Goal: Navigation & Orientation: Find specific page/section

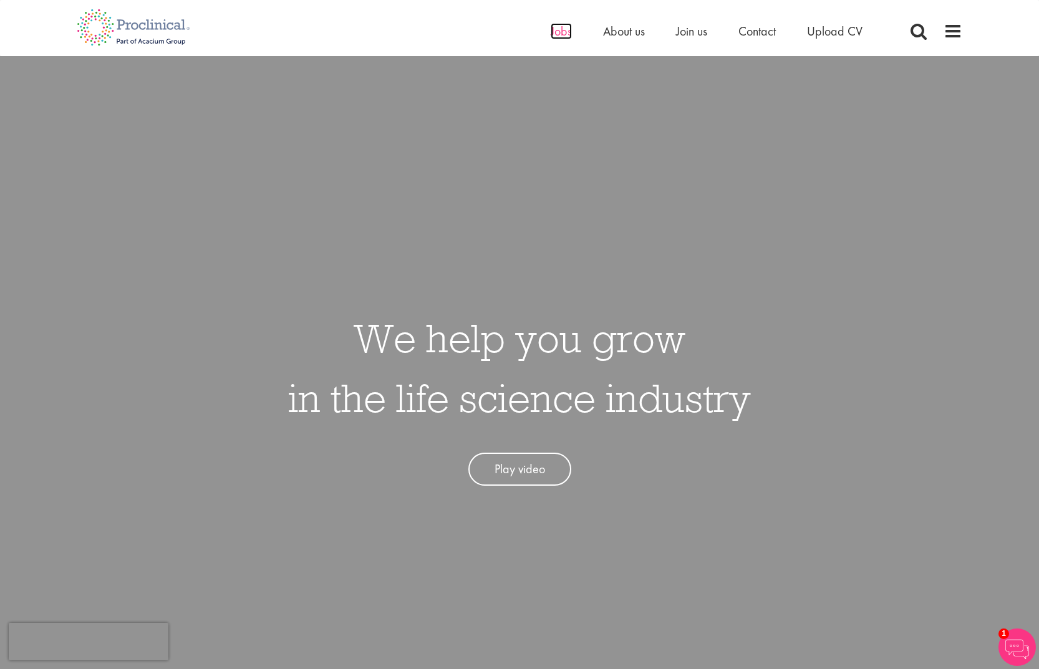
click at [553, 36] on span "Jobs" at bounding box center [561, 31] width 21 height 16
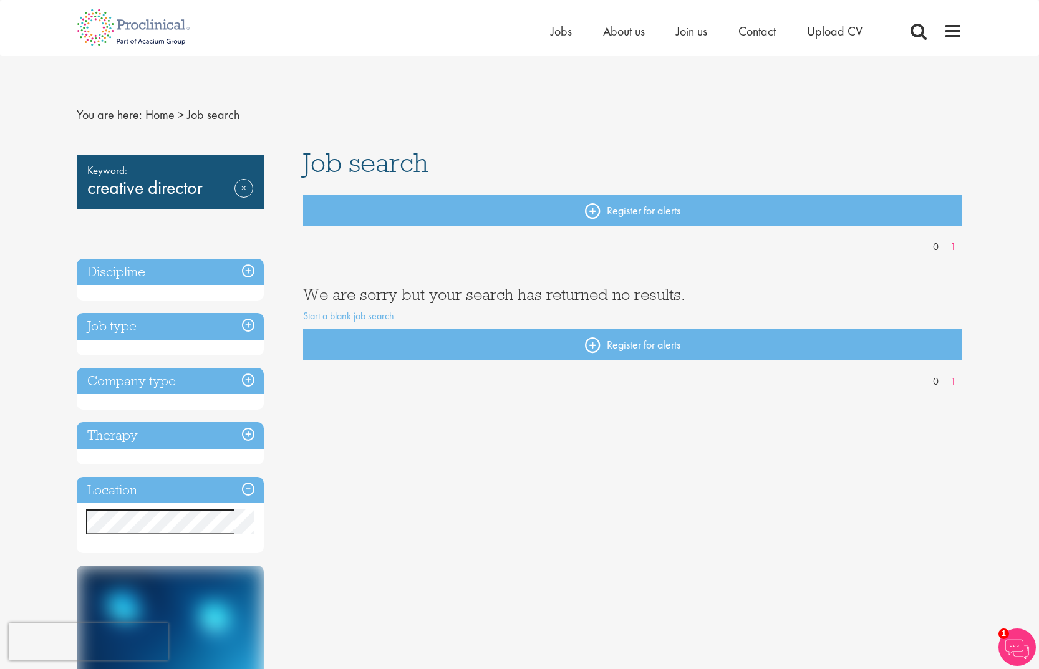
click at [132, 24] on img at bounding box center [133, 27] width 132 height 55
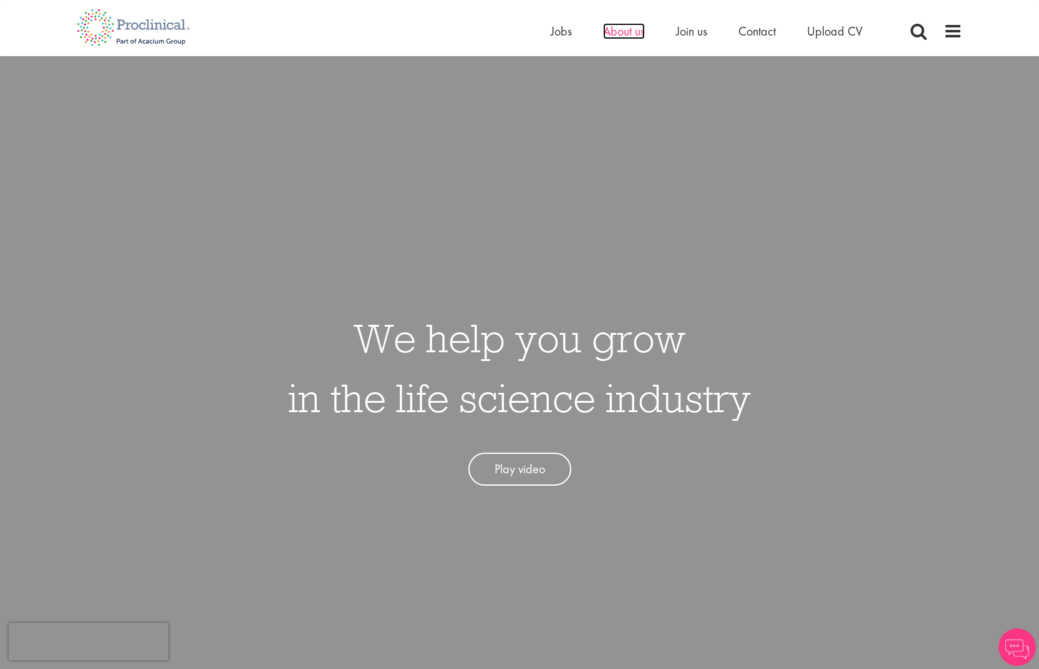
click at [625, 29] on span "About us" at bounding box center [624, 31] width 42 height 16
